Goal: Task Accomplishment & Management: Manage account settings

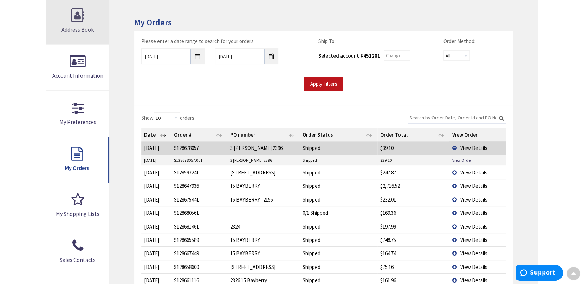
click at [74, 24] on link "Address Book" at bounding box center [77, 22] width 63 height 46
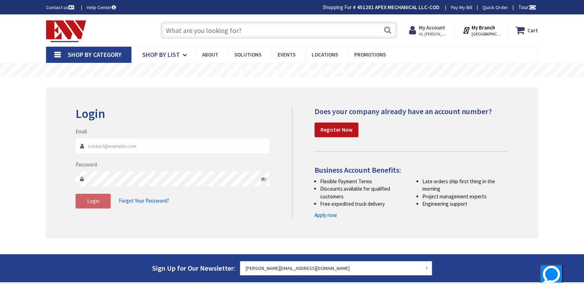
type input "[PERSON_NAME][EMAIL_ADDRESS][DOMAIN_NAME]"
click at [55, 208] on div "Login Invalid login or password Email frank@apexmech.org Password Login Forgot …" at bounding box center [292, 162] width 492 height 151
click at [106, 202] on button "Login" at bounding box center [92, 201] width 35 height 15
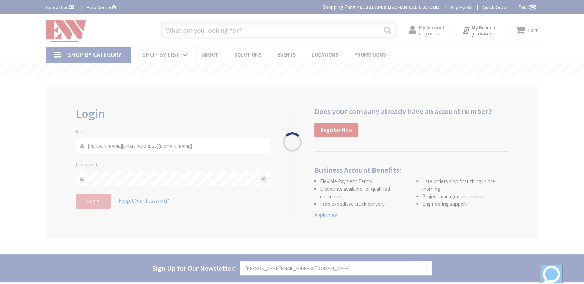
type input "[STREET_ADDRESS][US_STATE]"
